Goal: Task Accomplishment & Management: Use online tool/utility

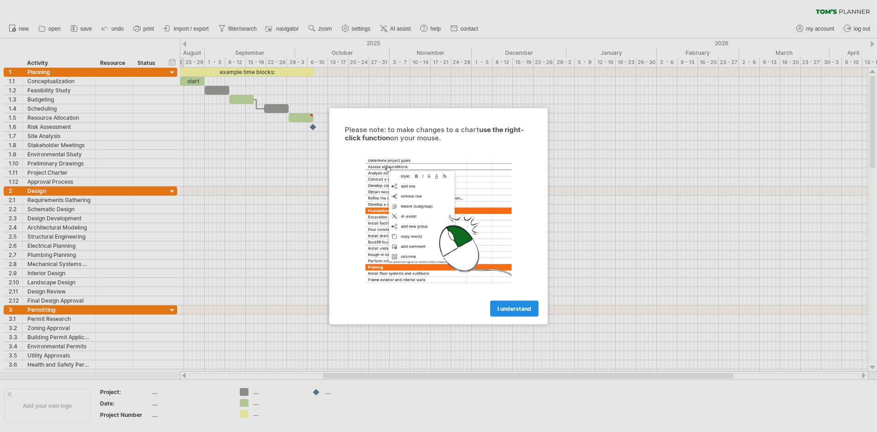
click at [509, 304] on link "I understand" at bounding box center [514, 308] width 48 height 16
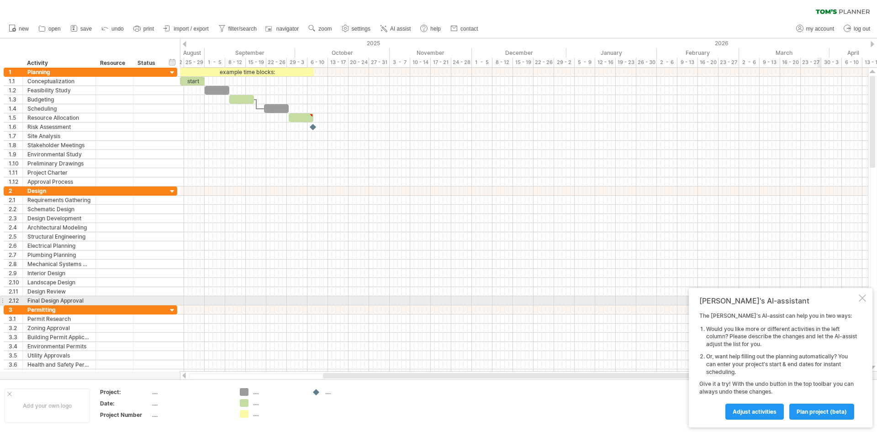
click at [865, 298] on div at bounding box center [862, 297] width 7 height 7
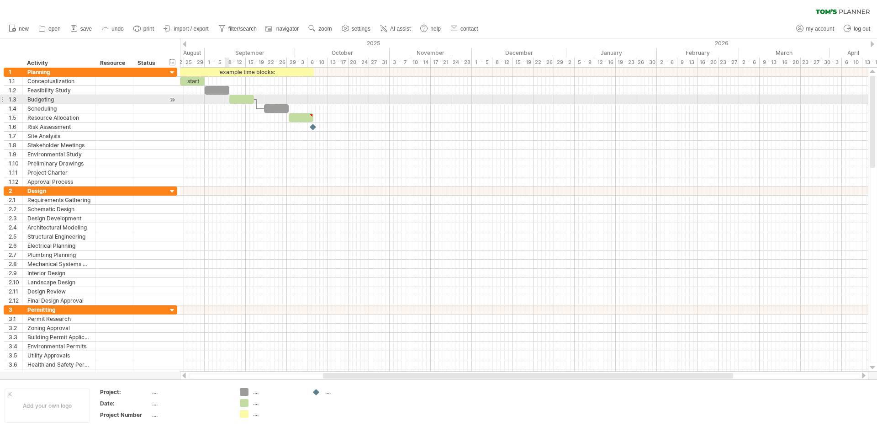
click at [228, 103] on span at bounding box center [230, 99] width 4 height 9
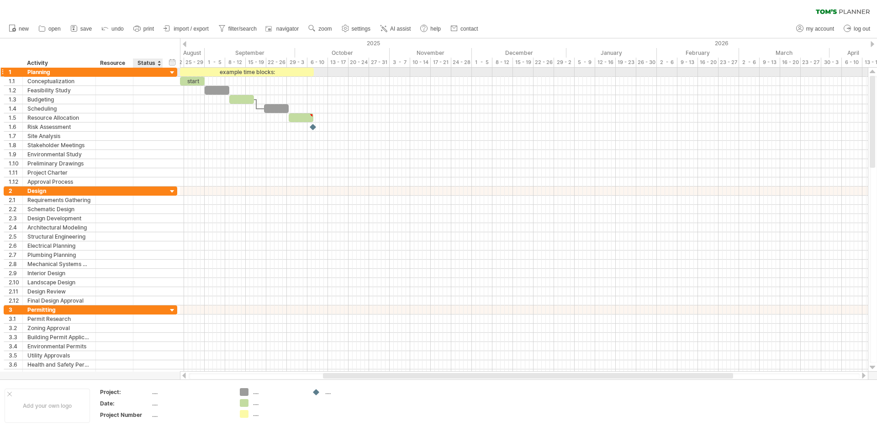
click at [170, 73] on div at bounding box center [172, 73] width 9 height 9
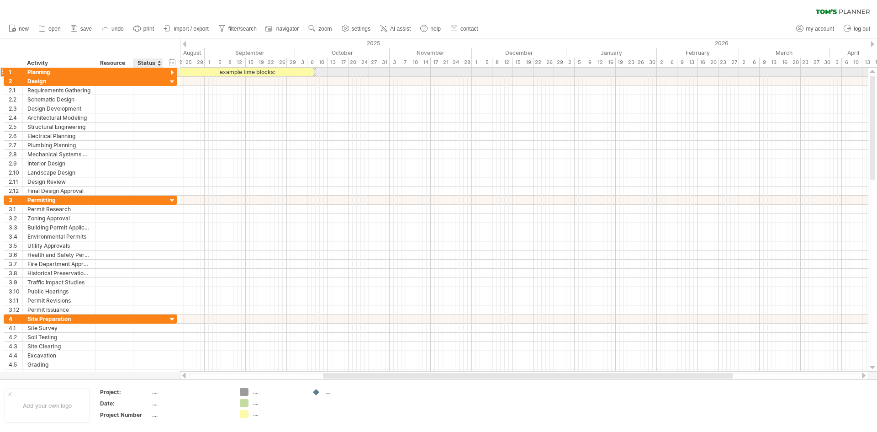
click at [170, 73] on div at bounding box center [172, 73] width 9 height 9
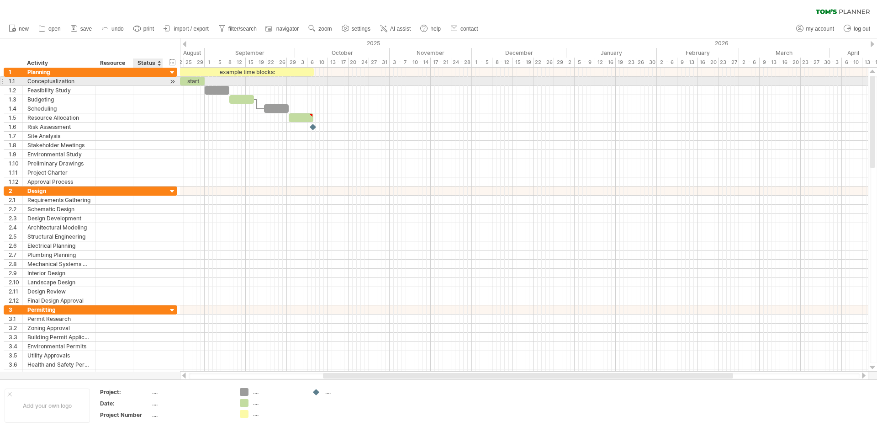
click at [159, 81] on div at bounding box center [148, 81] width 30 height 9
click at [171, 82] on div at bounding box center [172, 82] width 9 height 10
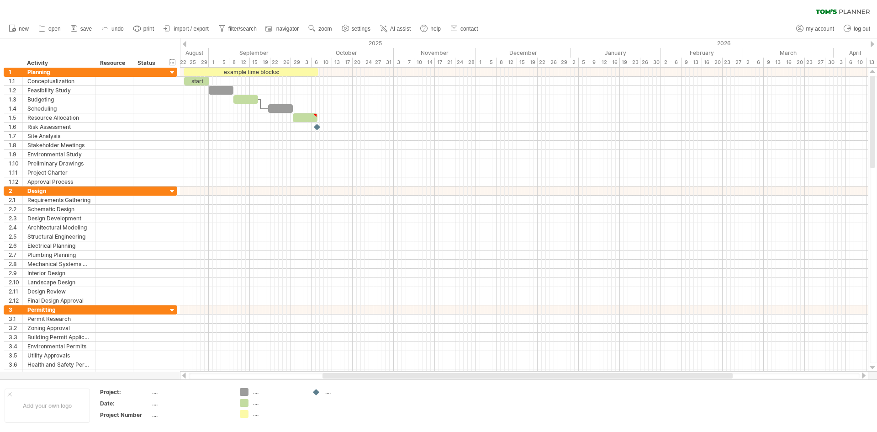
click at [186, 46] on div at bounding box center [185, 44] width 4 height 6
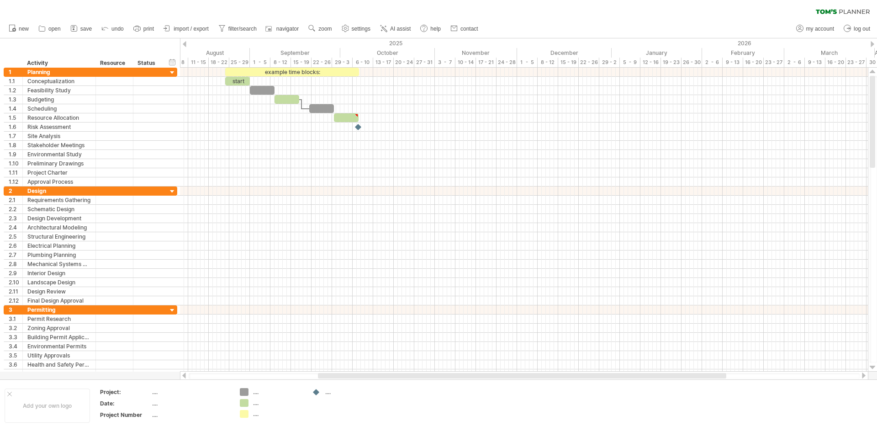
click at [871, 44] on div at bounding box center [873, 44] width 4 height 6
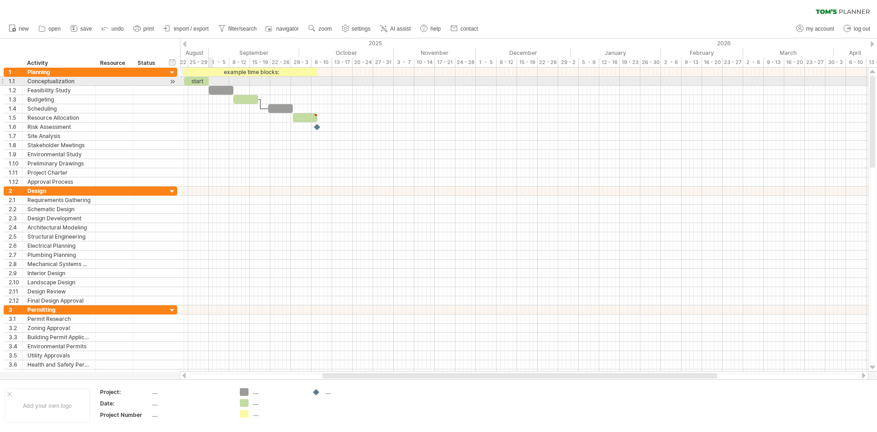
click at [209, 84] on span at bounding box center [209, 81] width 4 height 9
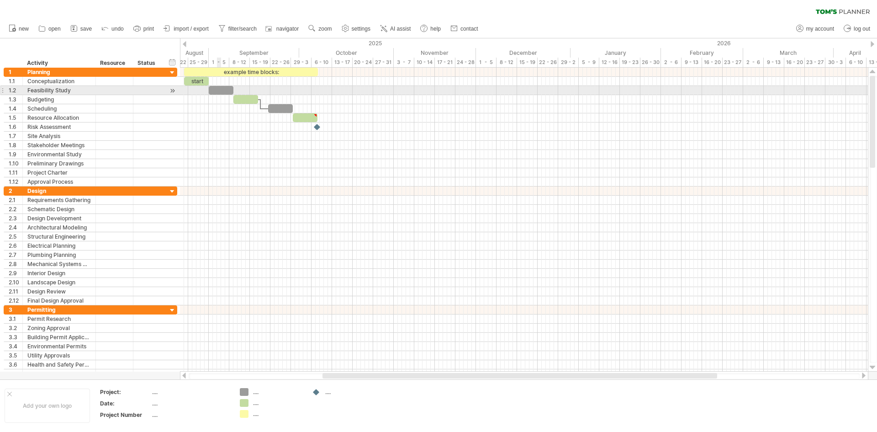
click at [222, 92] on div at bounding box center [221, 90] width 25 height 9
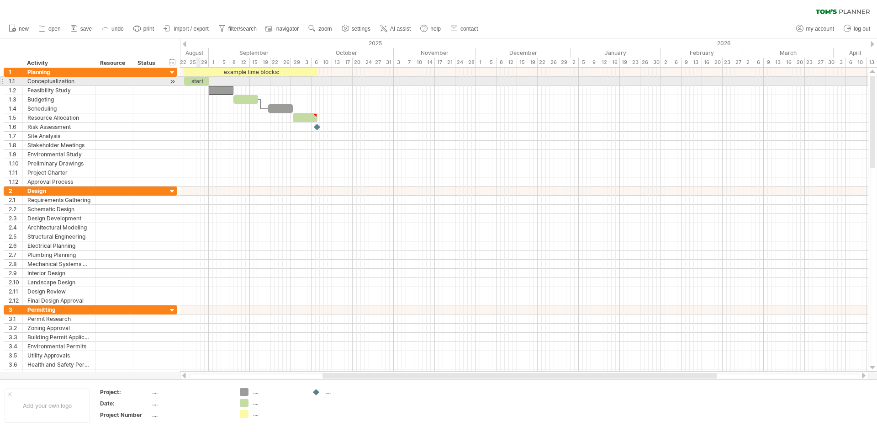
click at [198, 80] on div "start" at bounding box center [196, 81] width 25 height 9
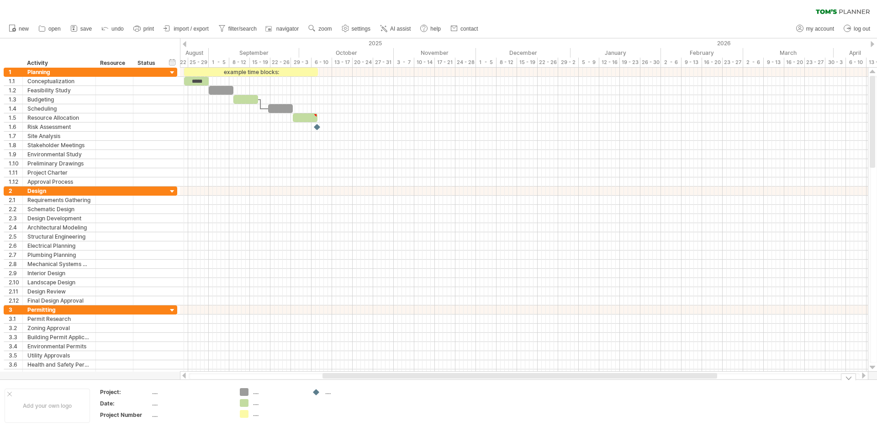
click at [256, 394] on div "...." at bounding box center [278, 392] width 50 height 8
click at [308, 414] on td "...." at bounding box center [344, 405] width 72 height 35
click at [205, 32] on span "import / export" at bounding box center [191, 29] width 35 height 6
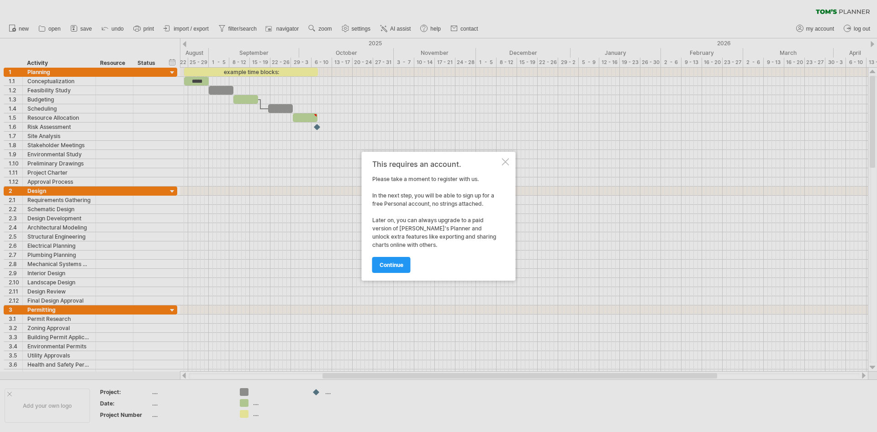
click at [508, 163] on div at bounding box center [505, 161] width 7 height 7
